Goal: Information Seeking & Learning: Learn about a topic

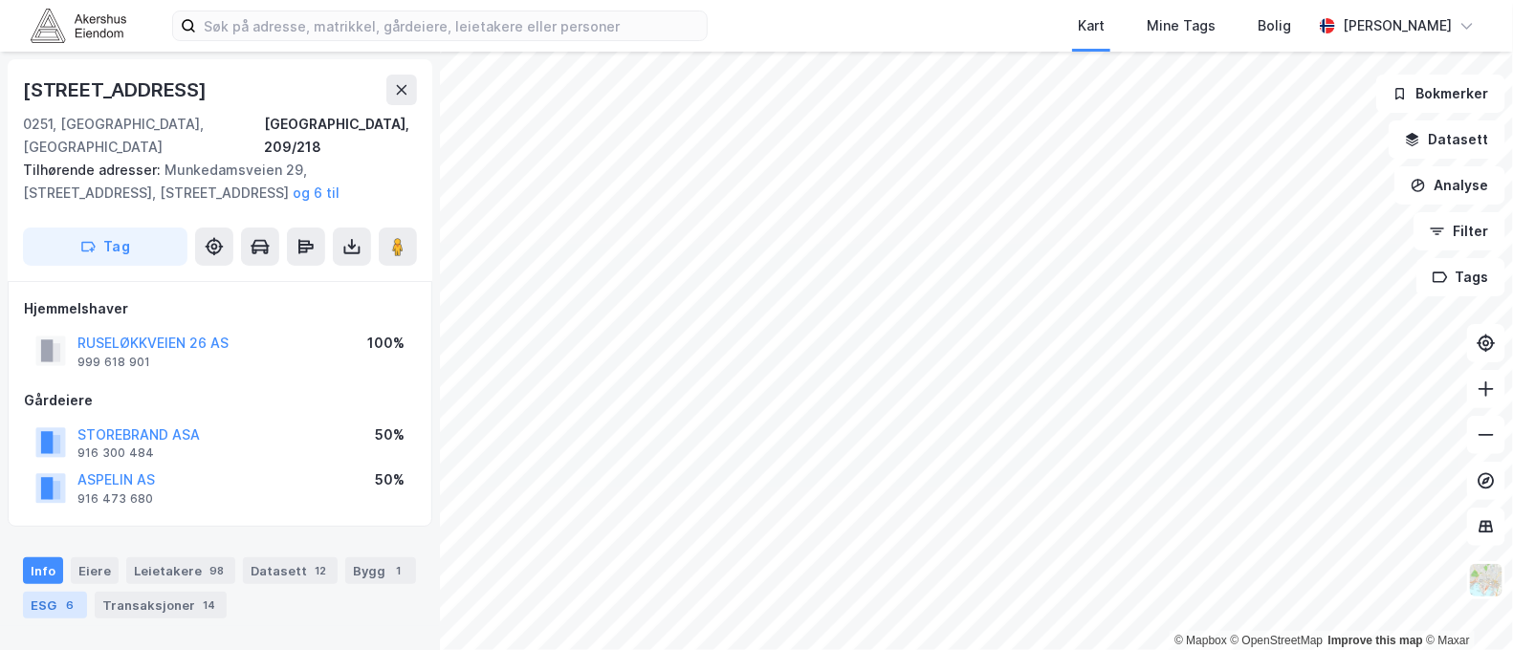
click at [87, 592] on div "ESG 6" at bounding box center [55, 605] width 64 height 27
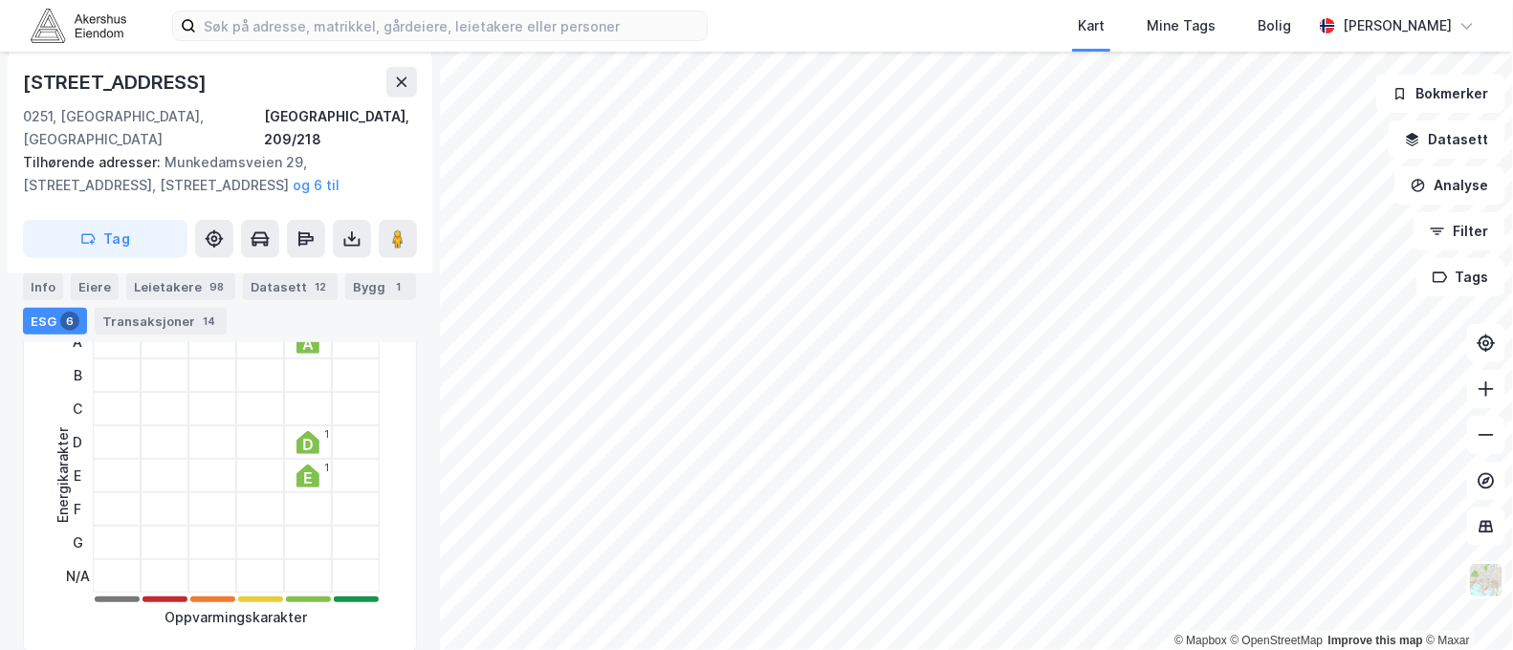
scroll to position [372, 0]
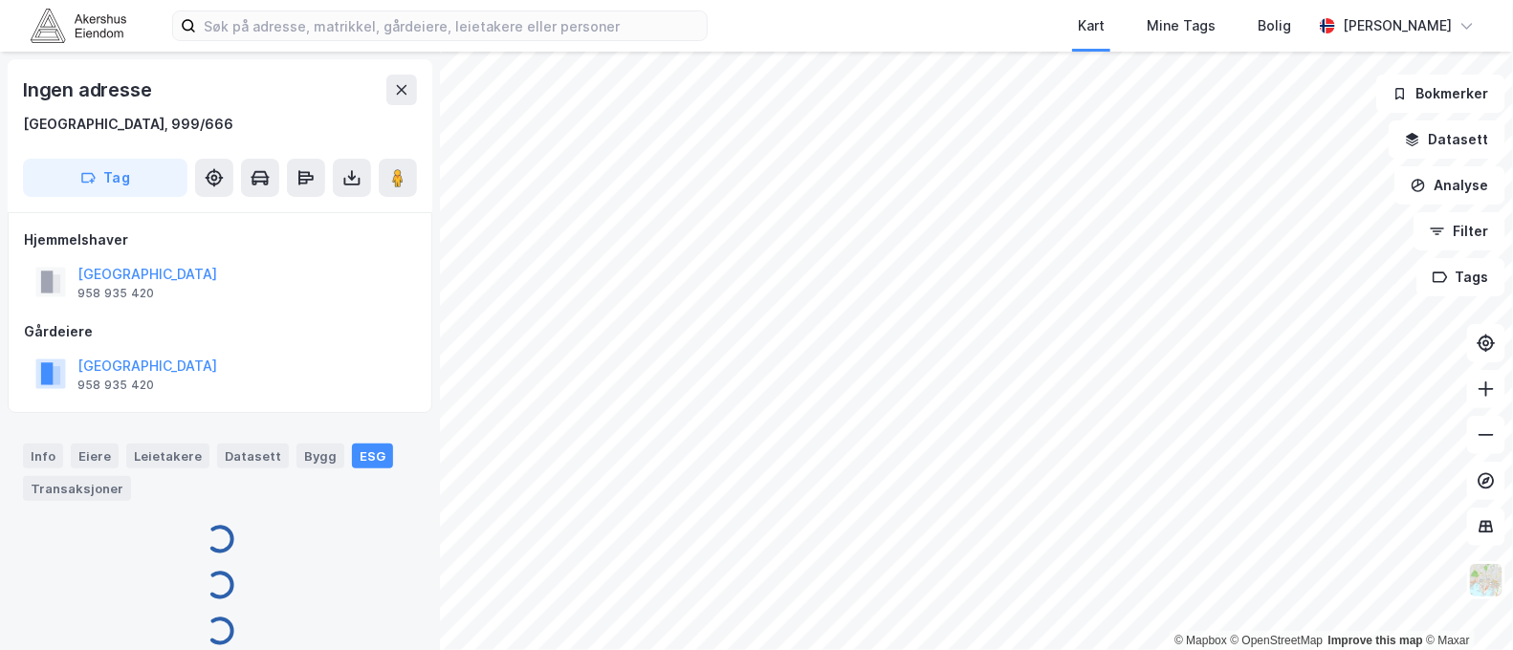
scroll to position [19, 0]
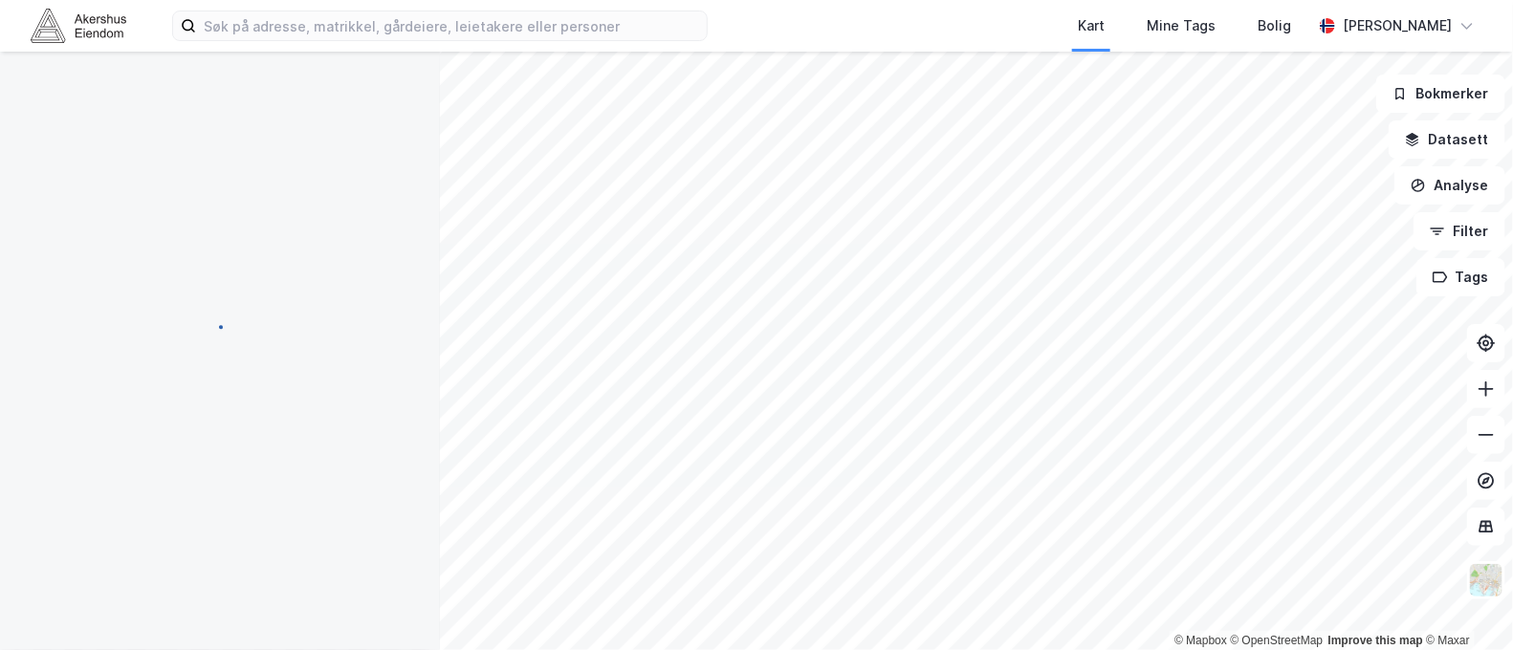
scroll to position [19, 0]
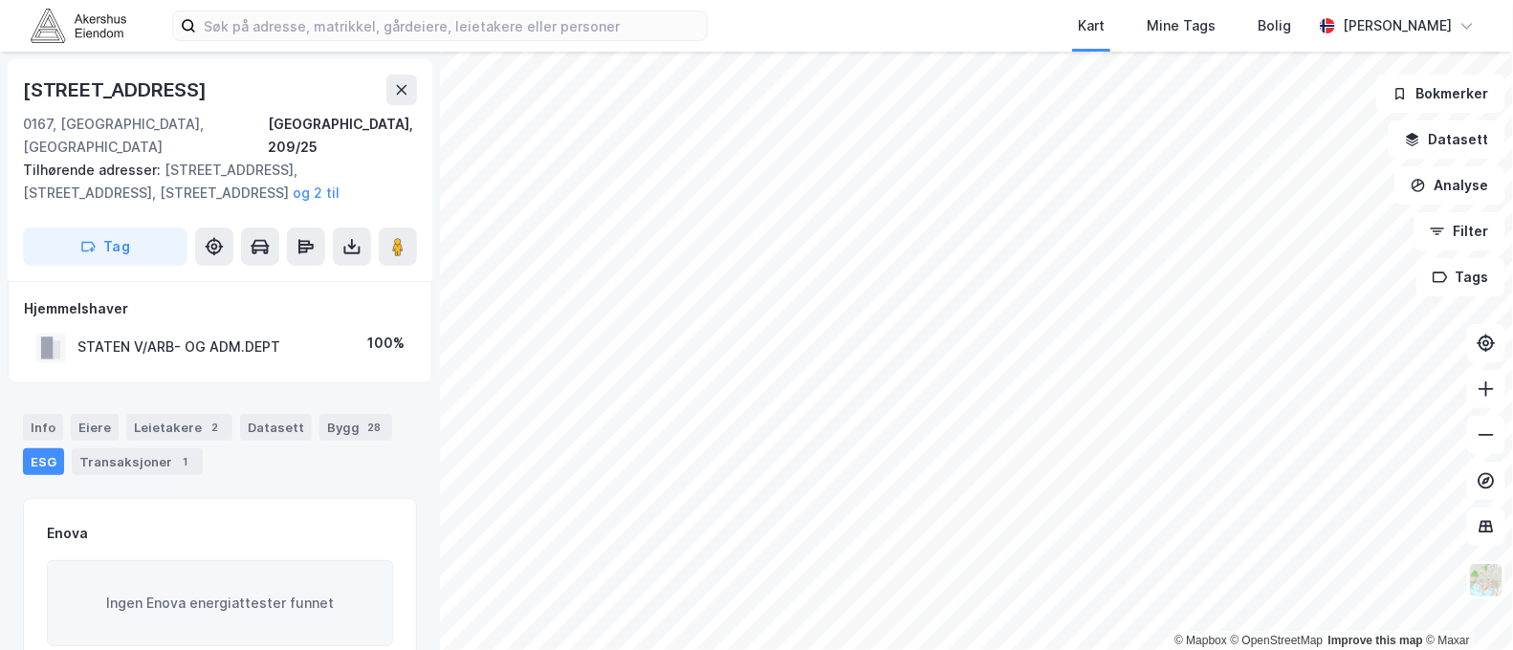
scroll to position [19, 0]
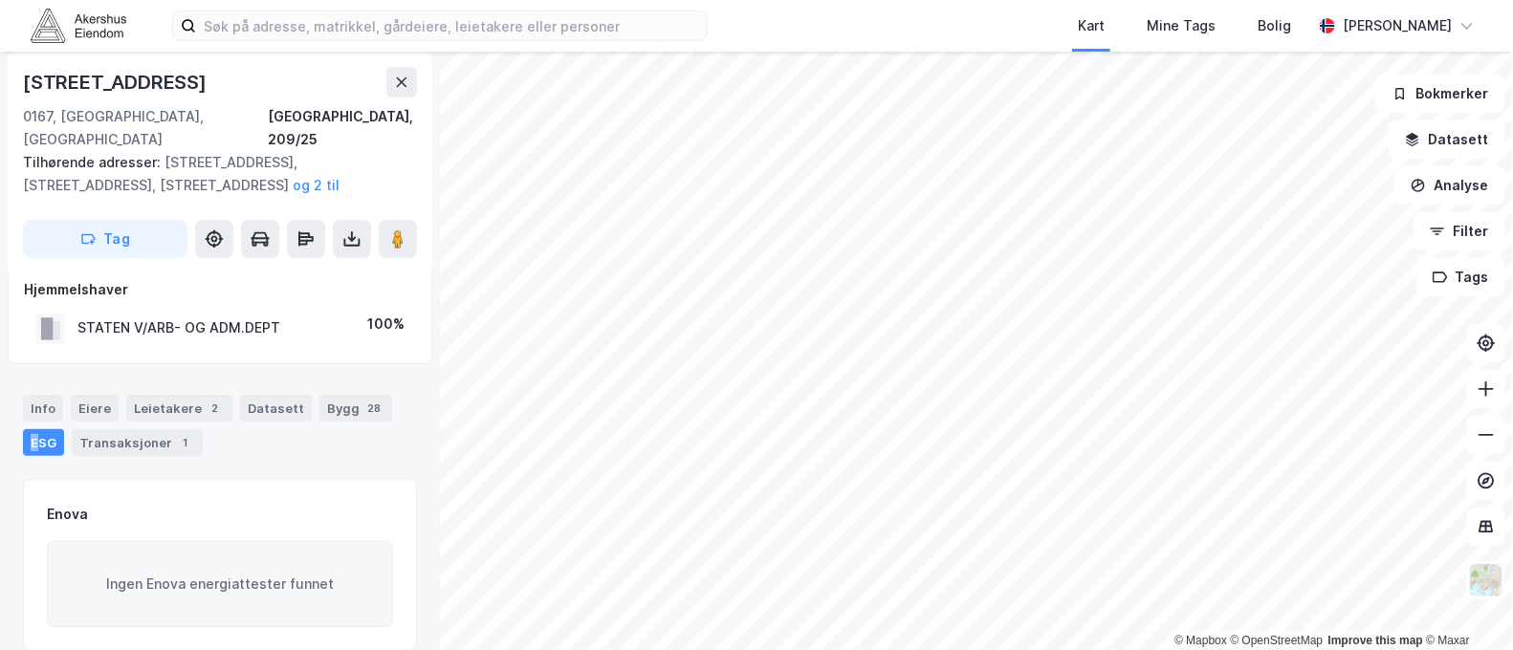
click at [33, 430] on div "ESG" at bounding box center [43, 443] width 41 height 27
click at [185, 395] on div "Leietakere 2" at bounding box center [179, 408] width 106 height 27
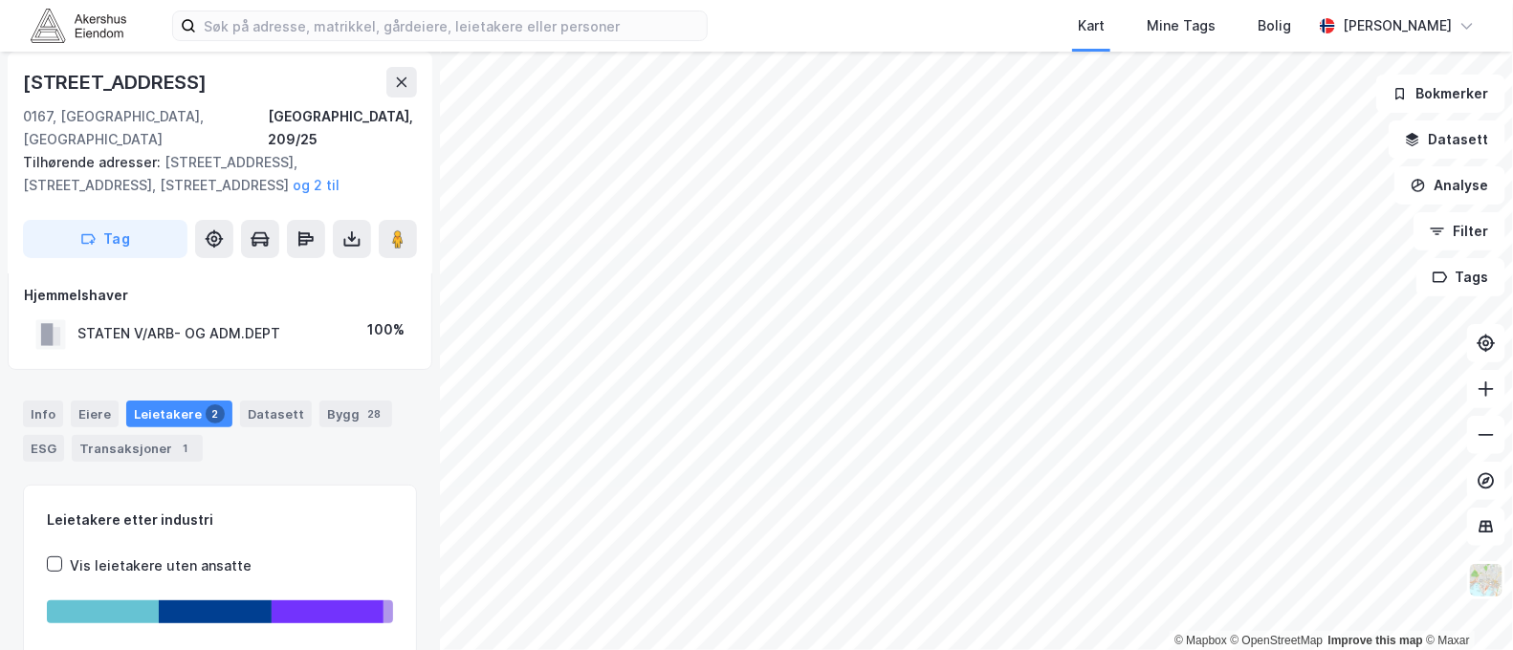
scroll to position [4, 0]
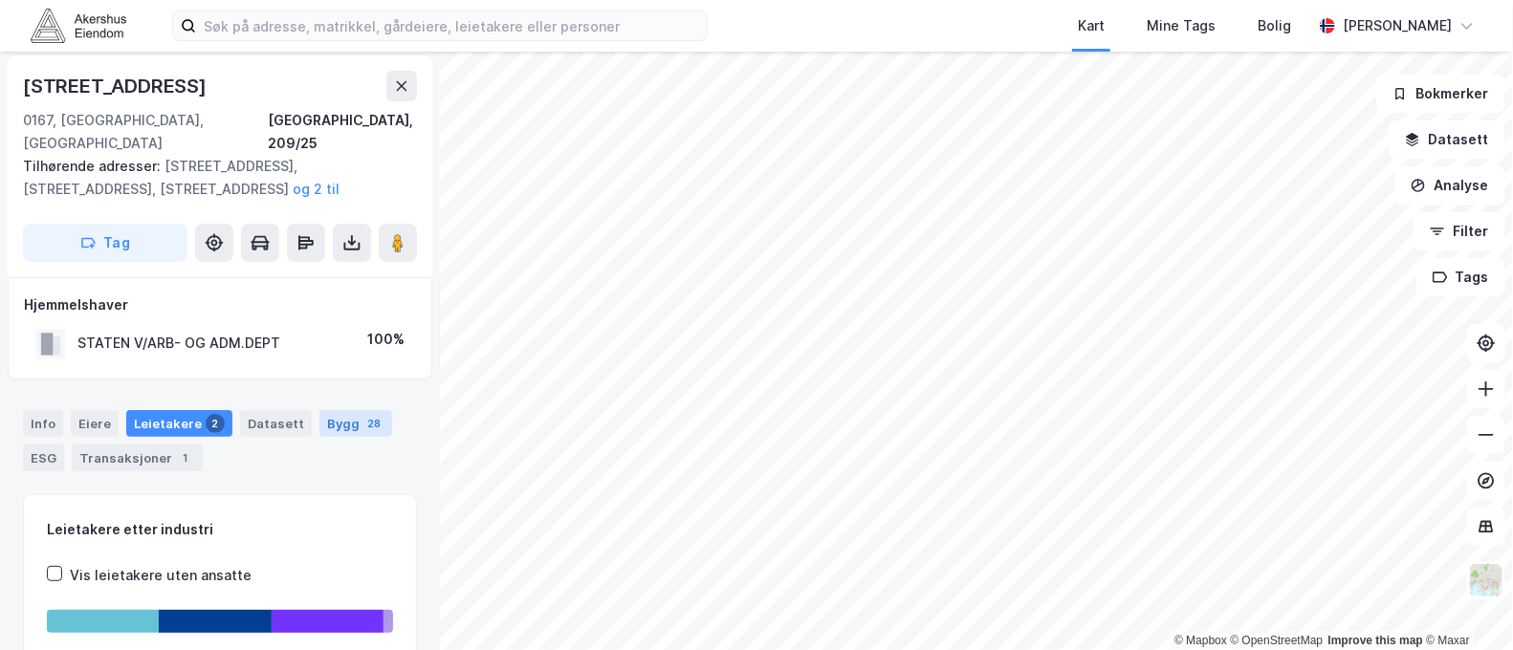
click at [341, 410] on div "Bygg 28" at bounding box center [356, 423] width 73 height 27
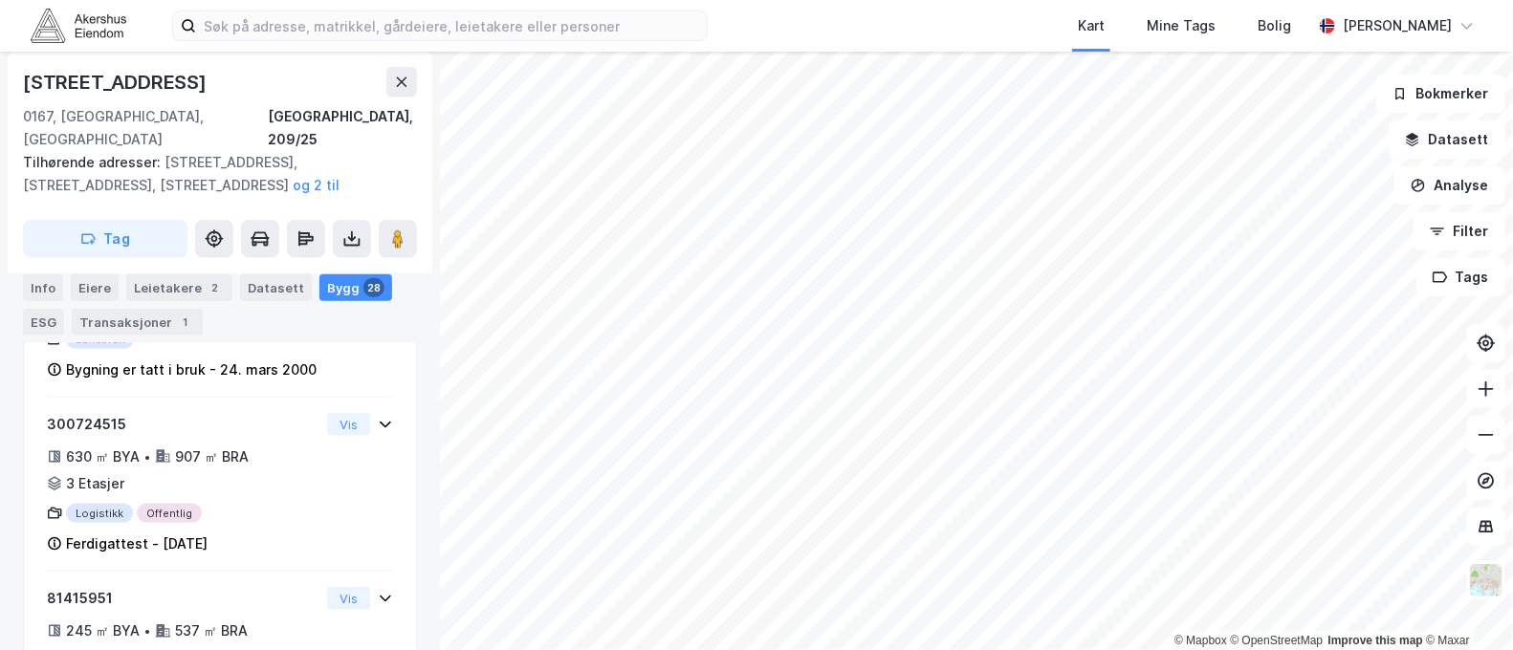
scroll to position [820, 0]
